Goal: Task Accomplishment & Management: Manage account settings

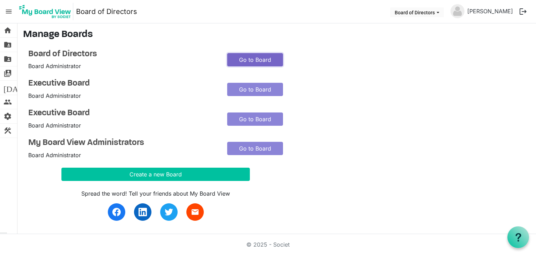
click at [265, 62] on link "Go to Board" at bounding box center [255, 59] width 56 height 13
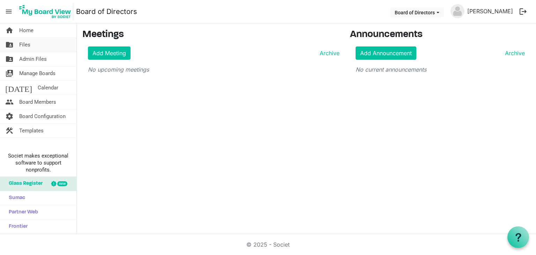
click at [27, 45] on span "Files" at bounding box center [24, 45] width 11 height 14
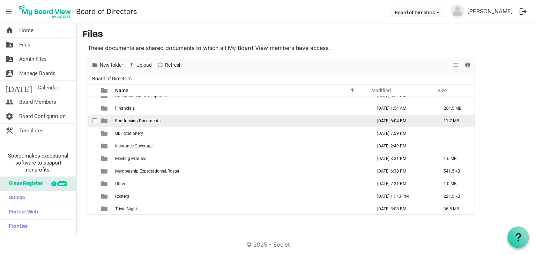
scroll to position [70, 0]
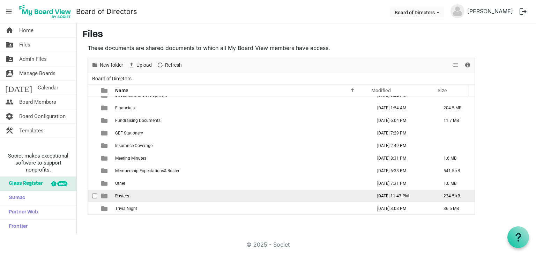
click at [207, 194] on td "Rosters" at bounding box center [241, 196] width 257 height 13
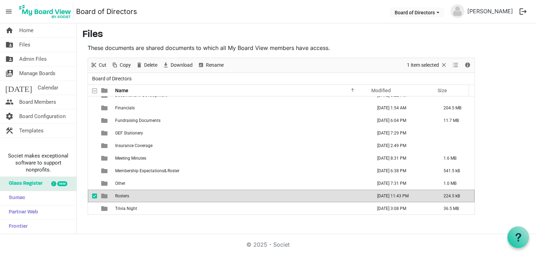
click at [207, 194] on td "Rosters" at bounding box center [241, 196] width 257 height 13
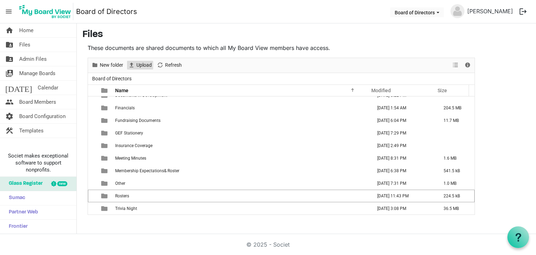
click at [140, 63] on span "Upload" at bounding box center [144, 65] width 17 height 9
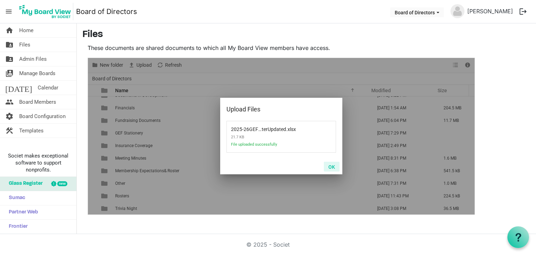
click at [331, 168] on button "OK" at bounding box center [332, 167] width 16 height 10
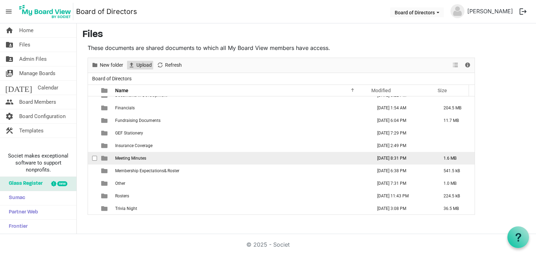
scroll to position [83, 0]
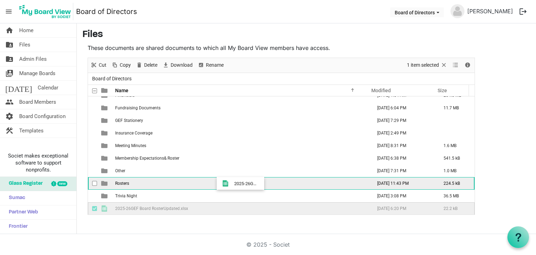
drag, startPoint x: 228, startPoint y: 210, endPoint x: 232, endPoint y: 183, distance: 27.3
click at [232, 183] on tbody "Agendas [DATE] 5:50 PM 1.7 MB Approved & Permanent Documents [DATE] 9:26 PM 29.…" at bounding box center [281, 114] width 387 height 201
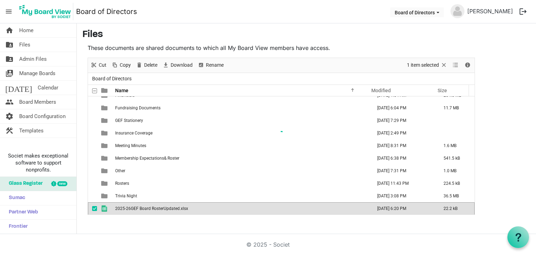
scroll to position [70, 0]
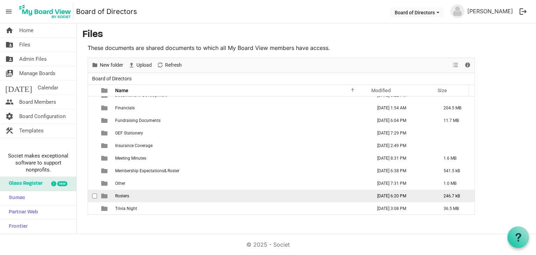
click at [209, 193] on td "Rosters" at bounding box center [241, 196] width 257 height 13
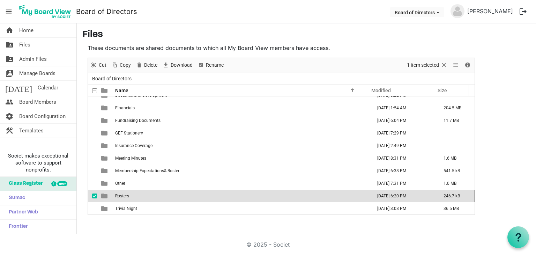
click at [209, 193] on td "Rosters" at bounding box center [241, 196] width 257 height 13
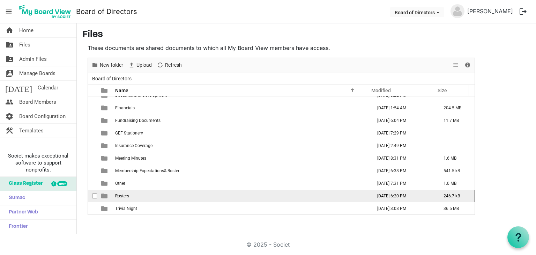
click at [209, 193] on td "Rosters" at bounding box center [241, 196] width 257 height 13
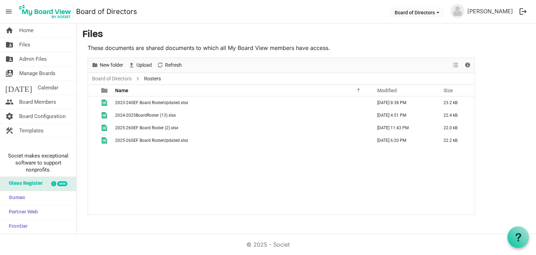
scroll to position [0, 0]
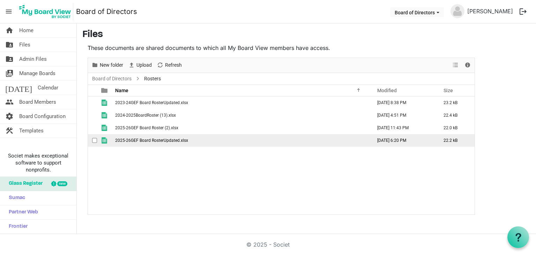
click at [180, 142] on span "2025-26GEF Board RosterUpdated.xlsx" at bounding box center [151, 140] width 73 height 5
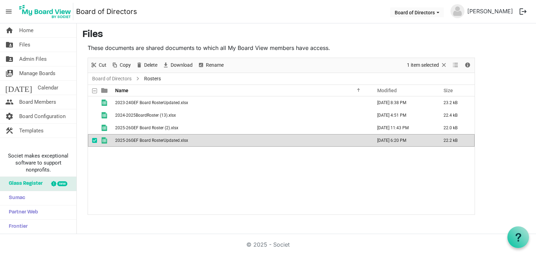
click at [180, 142] on span "2025-26GEF Board RosterUpdated.xlsx" at bounding box center [151, 140] width 73 height 5
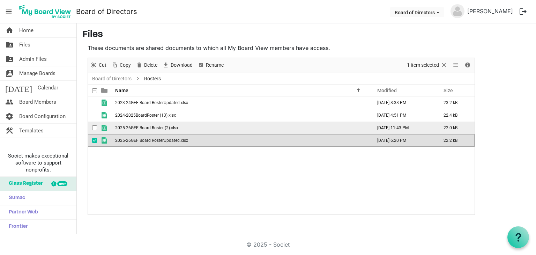
click at [142, 129] on span "2025-26GEF Board Roster (2).xlsx" at bounding box center [146, 127] width 63 height 5
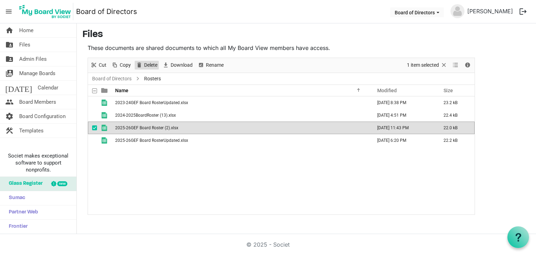
click at [147, 64] on span "Delete" at bounding box center [150, 65] width 15 height 9
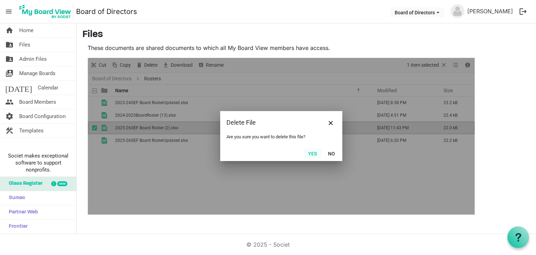
click at [310, 154] on button "Yes" at bounding box center [313, 153] width 18 height 10
